Goal: Information Seeking & Learning: Understand process/instructions

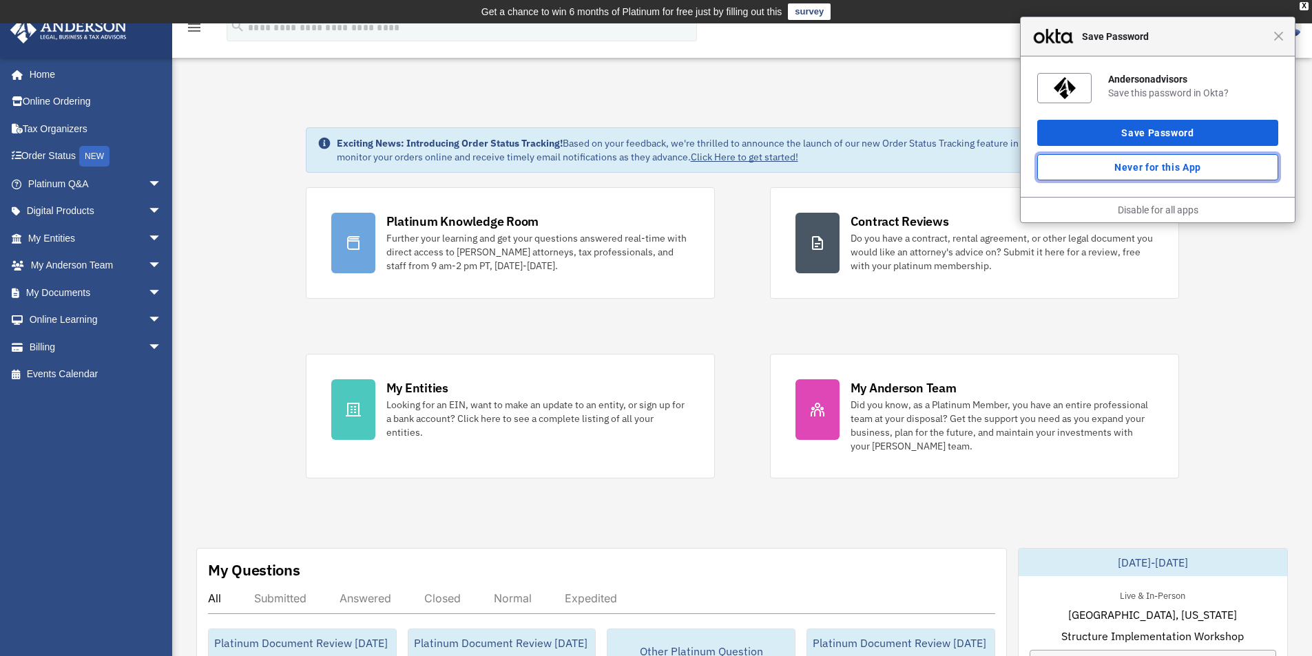
click at [1141, 168] on button "Never for this App" at bounding box center [1157, 167] width 241 height 26
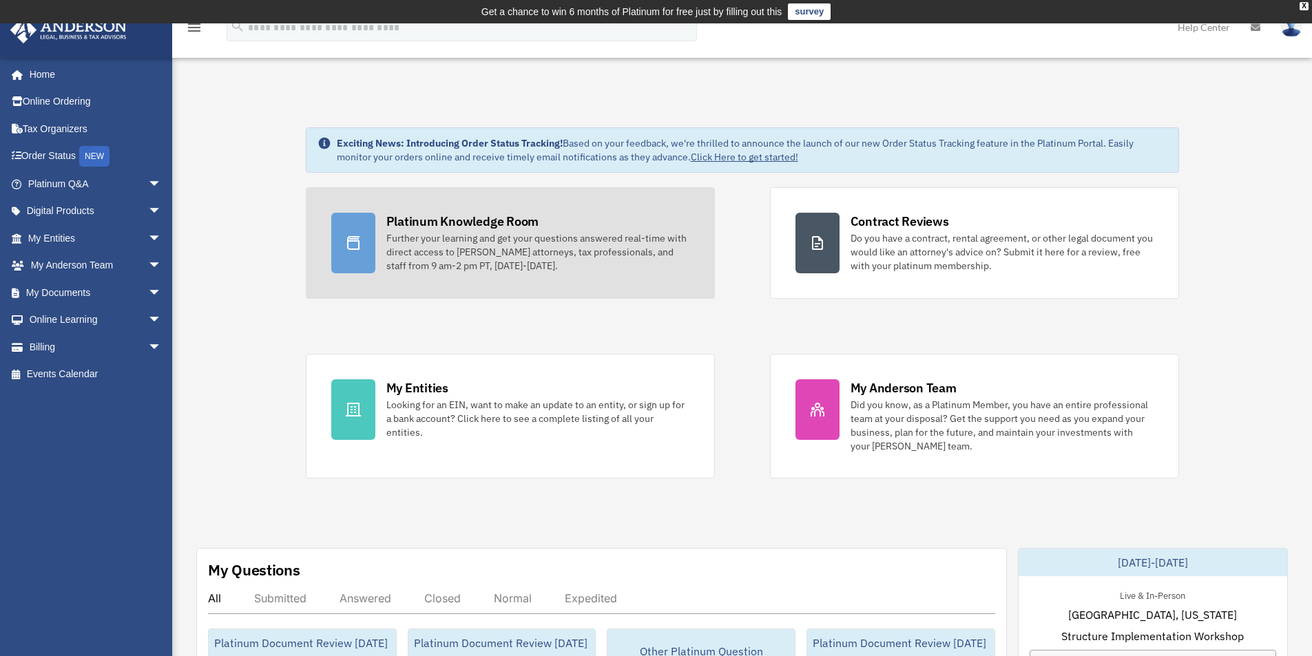
click at [457, 248] on div "Further your learning and get your questions answered real-time with direct acc…" at bounding box center [537, 251] width 303 height 41
click at [360, 249] on icon at bounding box center [353, 243] width 17 height 17
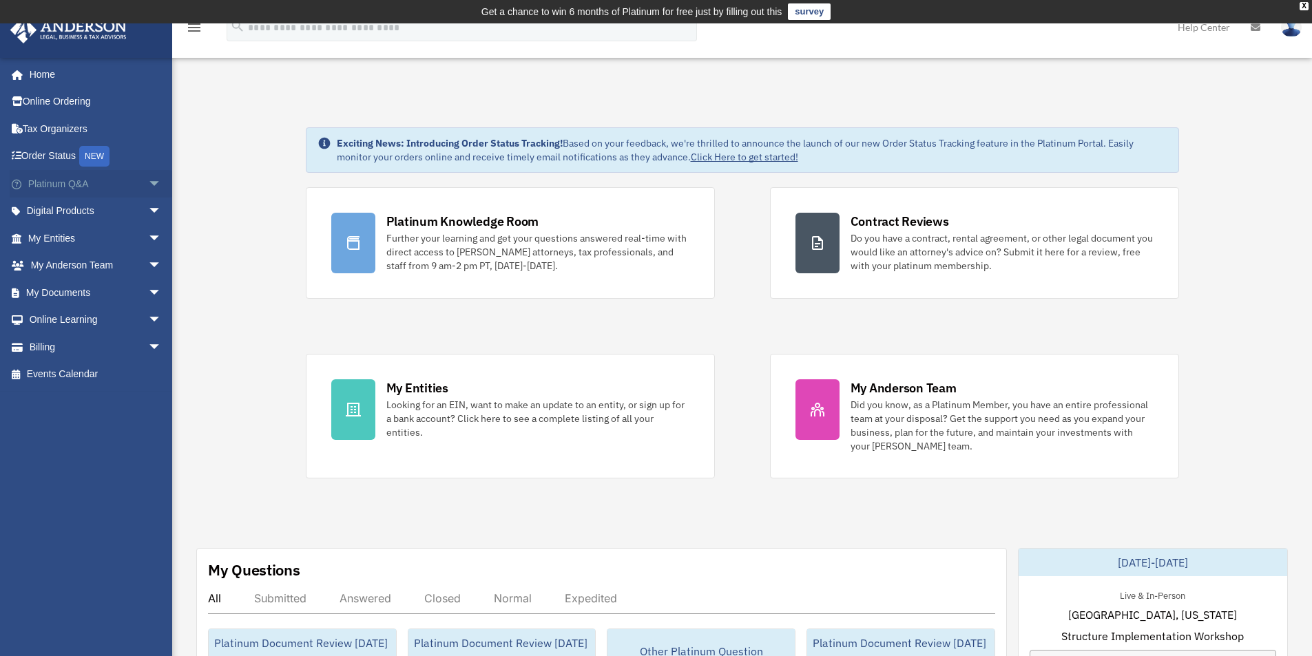
click at [72, 187] on link "Platinum Q&A arrow_drop_down" at bounding box center [96, 184] width 173 height 28
click at [148, 186] on span "arrow_drop_down" at bounding box center [162, 184] width 28 height 28
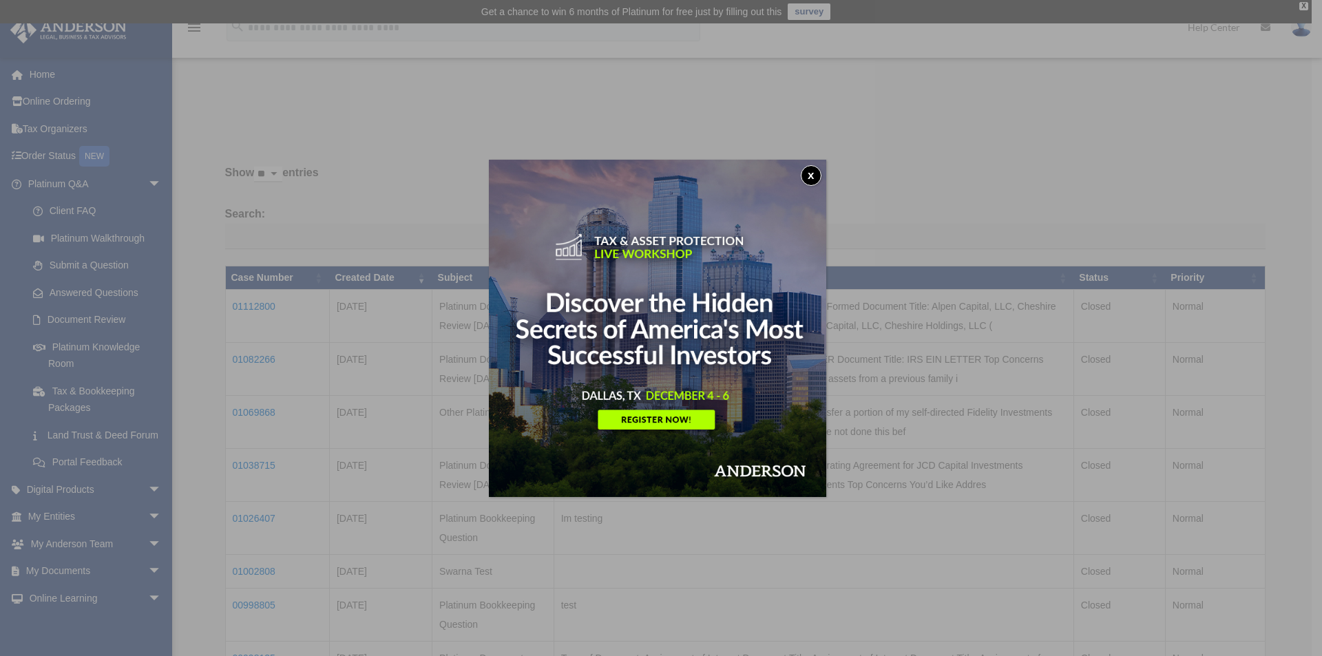
click at [817, 171] on button "x" at bounding box center [811, 175] width 21 height 21
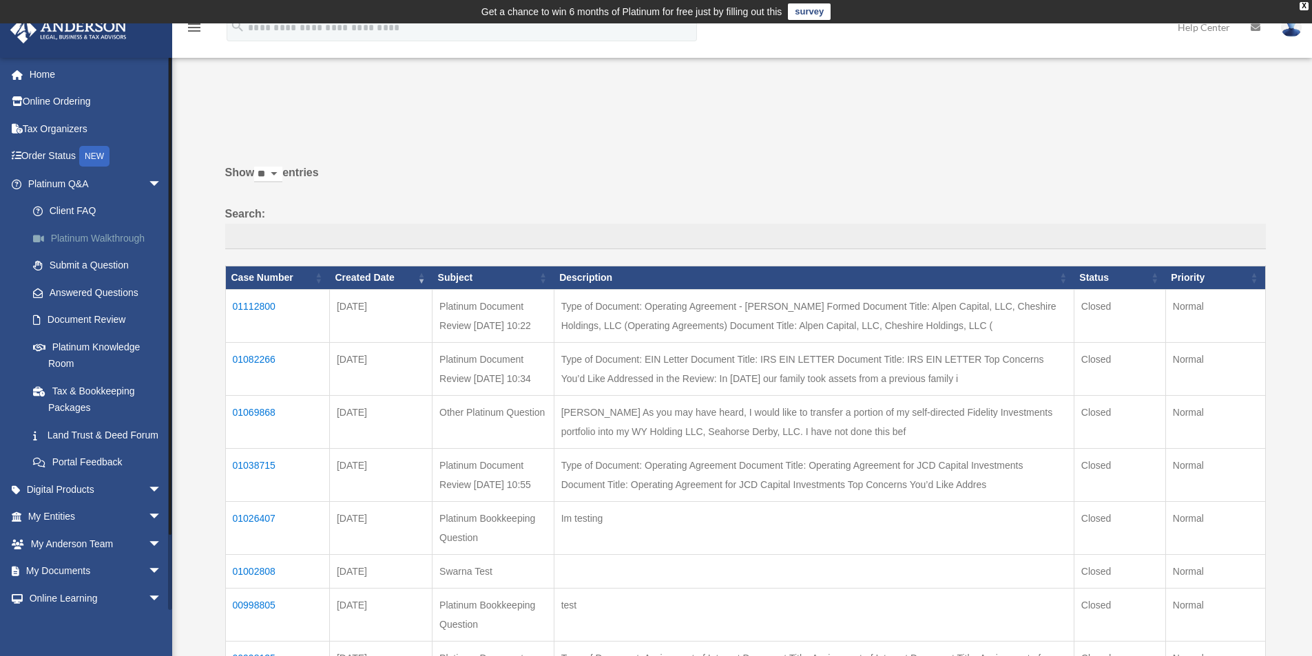
click at [109, 236] on link "Platinum Walkthrough" at bounding box center [100, 239] width 163 height 28
